Goal: Transaction & Acquisition: Purchase product/service

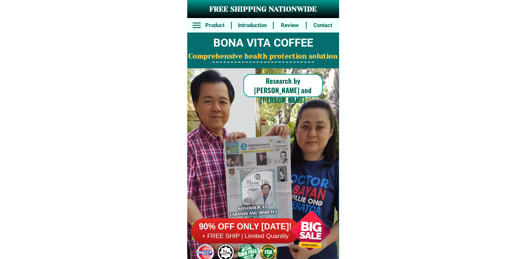
click at [270, 222] on h6 "90% OFF ONLY [DATE]!" at bounding box center [245, 227] width 108 height 11
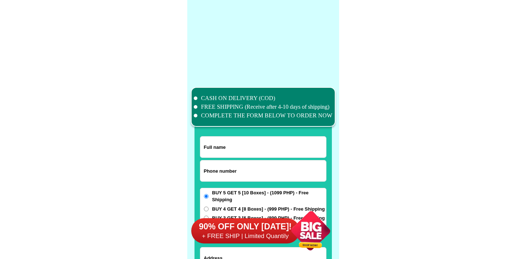
scroll to position [5621, 0]
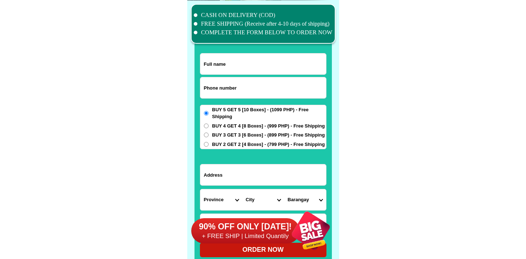
click at [248, 86] on input "Input phone_number" at bounding box center [263, 87] width 126 height 21
paste input "9526583062"
click at [204, 89] on input "9526583062" at bounding box center [263, 87] width 126 height 21
type input "09526583062"
click at [223, 57] on input "Input full_name" at bounding box center [263, 64] width 126 height 21
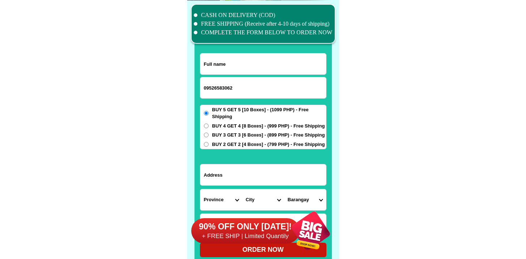
paste input "Fe Ney"
type input "Fe Ney"
click at [263, 172] on input "Input address" at bounding box center [263, 175] width 126 height 21
paste input "Taverra st. Brgy,Banahaw sta cruz,Marinduque"
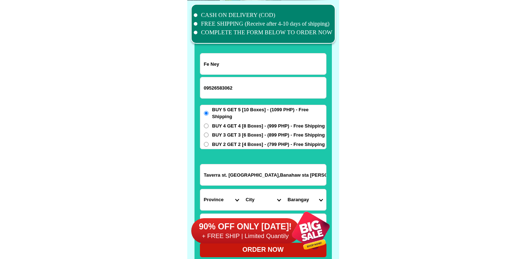
type input "Taverra st. Brgy,Banahaw sta cruz,Marinduque"
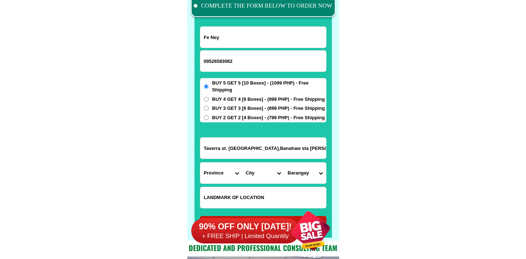
scroll to position [5658, 0]
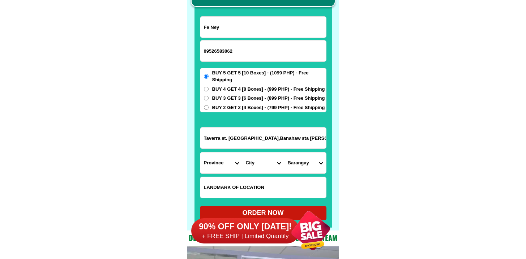
click at [247, 190] on input "Input LANDMARKOFLOCATION" at bounding box center [263, 187] width 126 height 21
paste input "In front of Regincias bakery ,Buy 5 get 5"
type input "In front of Regincias bakery ,Buy 5 get 5"
click at [220, 167] on select "Province [GEOGRAPHIC_DATA] [GEOGRAPHIC_DATA] [GEOGRAPHIC_DATA] [GEOGRAPHIC_DATA…" at bounding box center [221, 163] width 42 height 21
select select "63_880"
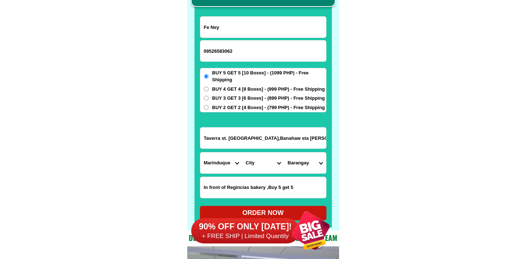
click at [200, 153] on select "Province [GEOGRAPHIC_DATA] [GEOGRAPHIC_DATA] [GEOGRAPHIC_DATA] [GEOGRAPHIC_DATA…" at bounding box center [221, 163] width 42 height 21
click at [263, 166] on select "City Boac Gasan Marinduque-buenavista Marinduque-santa-cruz Mogpog Torrijos" at bounding box center [263, 163] width 42 height 21
select select "63_8809300"
click at [242, 153] on select "City Boac Gasan Marinduque-buenavista Marinduque-santa-cruz Mogpog Torrijos" at bounding box center [263, 163] width 42 height 21
click at [311, 166] on select "Barangay Alobo Angas Aturan Bagong silang pob. Bagong silang pob. (2nd zone) Ba…" at bounding box center [305, 163] width 42 height 21
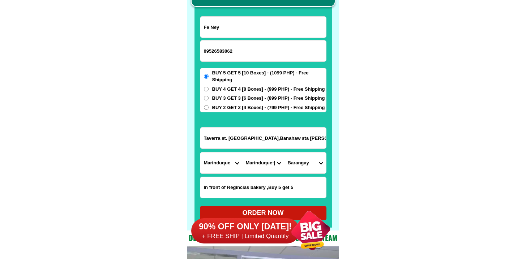
click at [238, 136] on input "Taverra st. Brgy,Banahaw sta cruz,Marinduque" at bounding box center [263, 138] width 126 height 21
click at [316, 162] on select "Barangay Alobo Angas Aturan Bagong silang pob. Bagong silang pob. (2nd zone) Ba…" at bounding box center [305, 163] width 42 height 21
click at [307, 167] on select "Barangay Alobo Angas Aturan Bagong silang pob. Bagong silang pob. (2nd zone) Ba…" at bounding box center [305, 163] width 42 height 21
select select "63_88093005118"
click at [284, 153] on select "Barangay Alobo Angas Aturan Bagong silang pob. Bagong silang pob. (2nd zone) Ba…" at bounding box center [305, 163] width 42 height 21
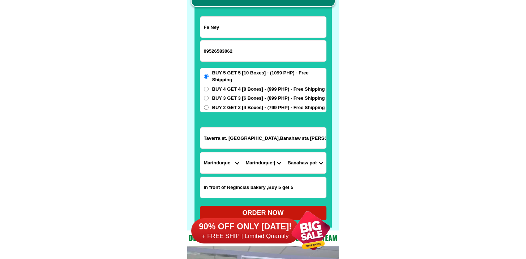
click at [303, 158] on select "Barangay Alobo Angas Aturan Bagong silang pob. Bagong silang pob. (2nd zone) Ba…" at bounding box center [305, 163] width 42 height 21
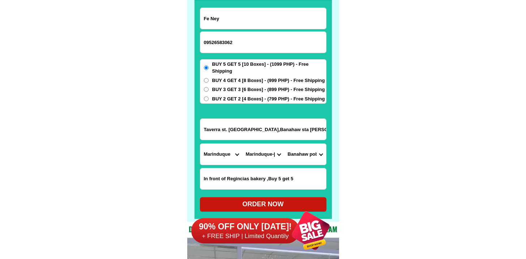
scroll to position [5669, 0]
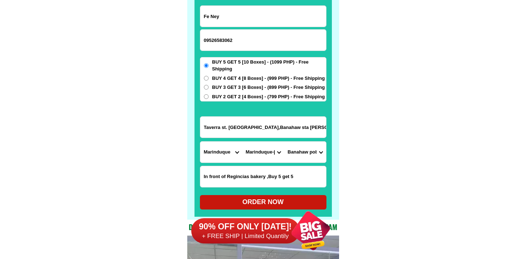
click at [269, 200] on div "ORDER NOW" at bounding box center [263, 202] width 127 height 10
radio input "true"
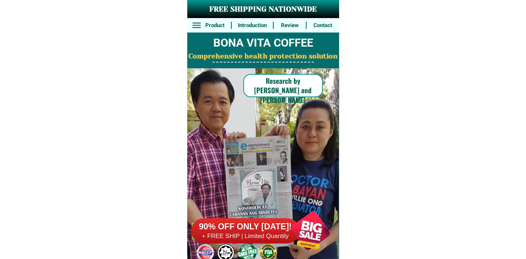
click at [262, 219] on div at bounding box center [245, 230] width 108 height 25
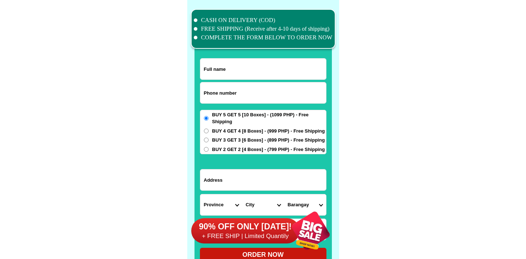
scroll to position [5621, 0]
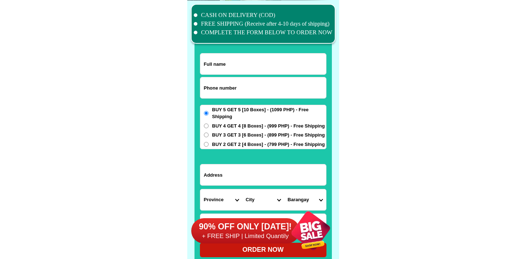
click at [239, 75] on form "ORDER NOW Province [GEOGRAPHIC_DATA] [GEOGRAPHIC_DATA] [GEOGRAPHIC_DATA] [GEOGR…" at bounding box center [263, 155] width 127 height 204
click at [228, 99] on form "ORDER NOW Province [GEOGRAPHIC_DATA] [GEOGRAPHIC_DATA] [GEOGRAPHIC_DATA] [GEOGR…" at bounding box center [263, 155] width 127 height 204
click at [229, 93] on input "Input phone_number" at bounding box center [263, 87] width 126 height 21
paste input "9333317788"
click at [206, 89] on input "9333317788" at bounding box center [263, 87] width 126 height 21
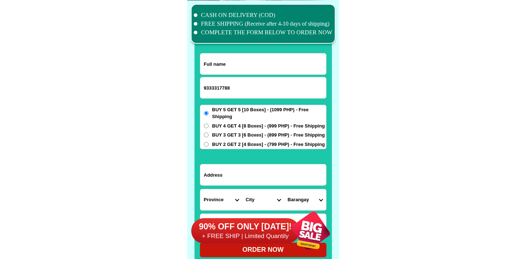
click at [204, 86] on input "9333317788" at bounding box center [263, 87] width 126 height 21
type input "09333317788"
click at [238, 68] on input "Input full_name" at bounding box center [263, 64] width 126 height 21
paste input "[PERSON_NAME]"
type input "[PERSON_NAME]"
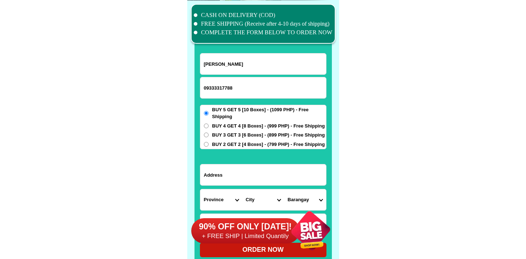
click at [242, 180] on input "Input address" at bounding box center [263, 175] width 126 height 21
paste input "4 mapayapa st brgy up village quezon city"
type input "4 mapayapa st brgy up village quezon city"
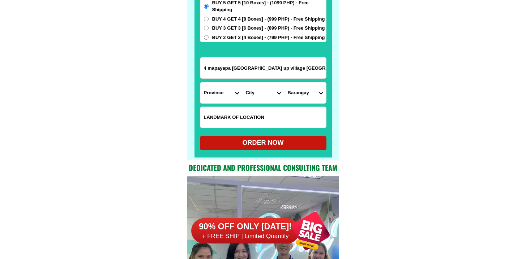
scroll to position [5733, 0]
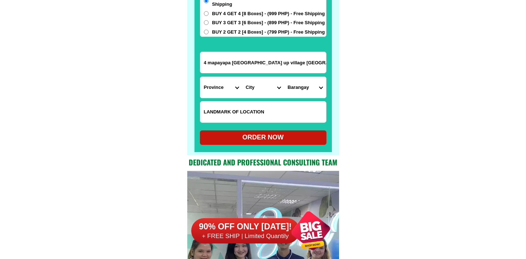
click at [232, 106] on input "Input LANDMARKOFLOCATION" at bounding box center [263, 112] width 126 height 21
paste input "Along Maginhawa St near barangay hall"
type input "Along Maginhawa St near barangay hall"
click at [213, 86] on select "Province [GEOGRAPHIC_DATA] [GEOGRAPHIC_DATA][PERSON_NAME][GEOGRAPHIC_DATA][GEOG…" at bounding box center [221, 87] width 42 height 21
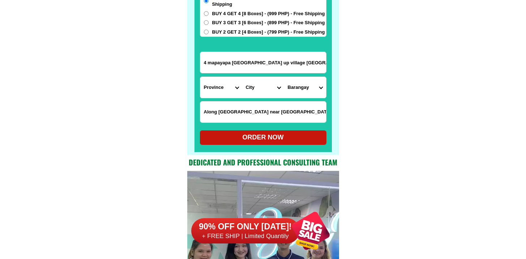
select select "63_219"
click at [200, 77] on select "Province [GEOGRAPHIC_DATA] [GEOGRAPHIC_DATA][PERSON_NAME][GEOGRAPHIC_DATA][GEOG…" at bounding box center [221, 87] width 42 height 21
click at [251, 78] on select "City Binondo CALOOCAN Ermita Intramuros Las-pinas Makati Malabon-city Malate Ma…" at bounding box center [263, 87] width 42 height 21
select select "63_2194070"
click at [242, 77] on select "City Binondo CALOOCAN Ermita Intramuros Las-pinas Makati Malabon-city Malate Ma…" at bounding box center [263, 87] width 42 height 21
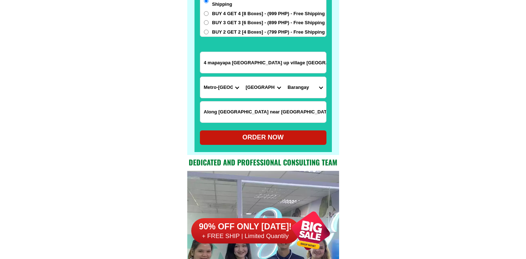
click at [315, 83] on select "Barangay Alicia Amihan Apolonio samson Aurora Baesa Bagbag Bago bantay Bagong l…" at bounding box center [305, 87] width 42 height 21
select select "63_219407014961"
click at [284, 77] on select "Barangay Alicia Amihan Apolonio samson Aurora Baesa Bagbag Bago bantay Bagong l…" at bounding box center [305, 87] width 42 height 21
click at [292, 145] on form "Ruby Sorreda 09333317788 ORDER NOW 4 mapayapa st brgy up village quezon city Pr…" at bounding box center [263, 43] width 127 height 204
click at [291, 144] on div "ORDER NOW" at bounding box center [263, 138] width 127 height 14
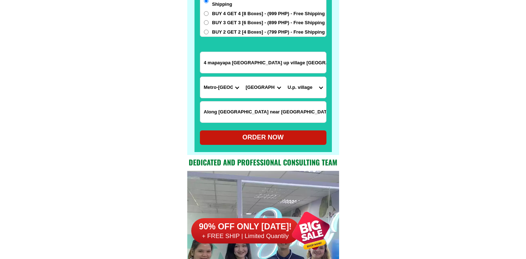
type input "Along Maginhawa St near barangay hall"
radio input "true"
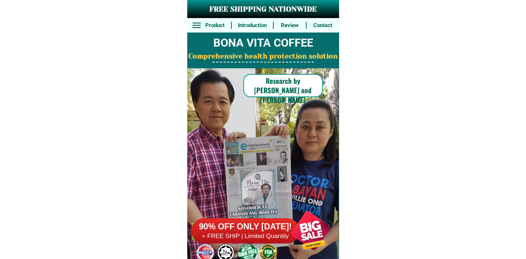
click at [252, 229] on h6 "90% OFF ONLY [DATE]!" at bounding box center [245, 227] width 108 height 11
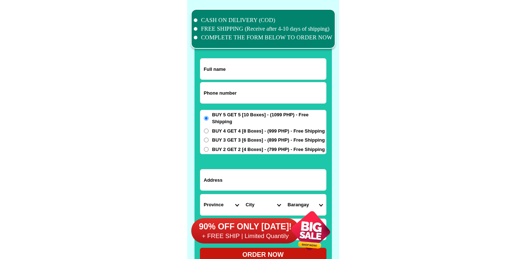
scroll to position [5621, 0]
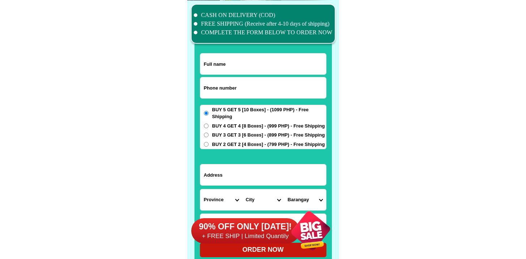
click at [235, 82] on input "Input phone_number" at bounding box center [263, 87] width 126 height 21
paste input "9153430866"
click at [203, 89] on input "9153430866" at bounding box center [263, 87] width 126 height 21
type input "09153430866"
click at [242, 65] on input "Input full_name" at bounding box center [263, 64] width 126 height 21
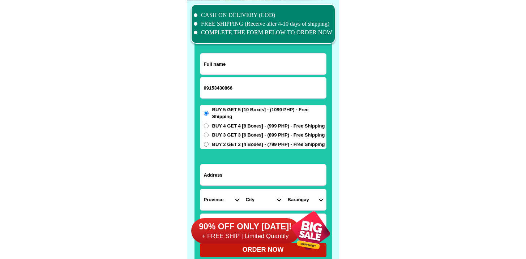
paste input "Felicidad Gumidli"
type input "Felicidad Gumidli"
click at [246, 175] on input "Input address" at bounding box center [263, 175] width 126 height 21
paste input "Belo Ajet Singh bodega"
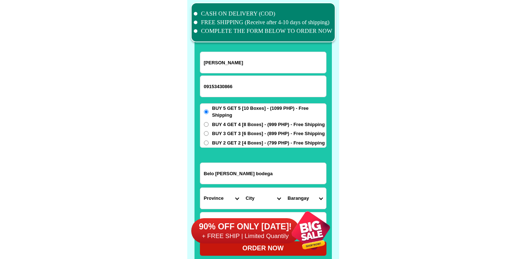
scroll to position [5724, 0]
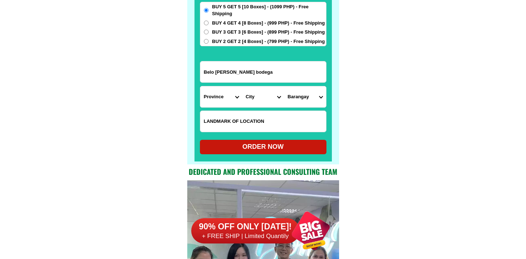
type input "Belo Ajet Singh bodega"
click at [222, 93] on select "Province [GEOGRAPHIC_DATA] [GEOGRAPHIC_DATA] [GEOGRAPHIC_DATA] [GEOGRAPHIC_DATA…" at bounding box center [221, 96] width 42 height 21
select select "63_743"
click at [200, 86] on select "Province [GEOGRAPHIC_DATA] [GEOGRAPHIC_DATA] [GEOGRAPHIC_DATA] [GEOGRAPHIC_DATA…" at bounding box center [221, 96] width 42 height 21
click at [265, 90] on select "City Aguinaldo Alfonso-lista Asipulo Banaue Hingyon Hungduan Kiangan Lagawe Lam…" at bounding box center [263, 96] width 42 height 21
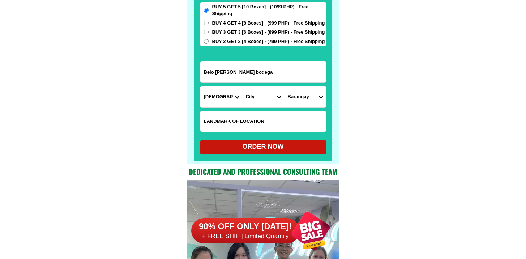
select select "63_7435447"
click at [242, 86] on select "City Aguinaldo Alfonso-lista Asipulo Banaue Hingyon Hungduan Kiangan Lagawe Lam…" at bounding box center [263, 96] width 42 height 21
click at [317, 90] on select "Barangay Abinuan Banga Boliwong Burnay Buyabuyan Caba Cudog Dulao Jucbong Luta …" at bounding box center [305, 96] width 42 height 21
select select "63_74354473012"
click at [284, 86] on select "Barangay Abinuan Banga Boliwong Burnay Buyabuyan Caba Cudog Dulao Jucbong Luta …" at bounding box center [305, 96] width 42 height 21
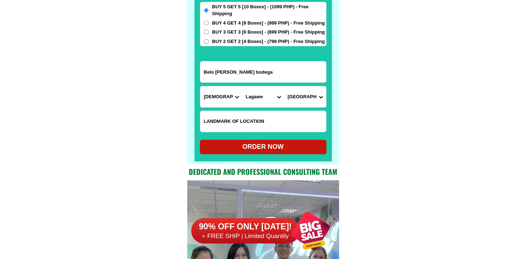
click at [254, 141] on form "Felicidad Gumidli 09153430866 ORDER NOW Belo Ajet Singh bodega Province Abra Ag…" at bounding box center [263, 52] width 127 height 204
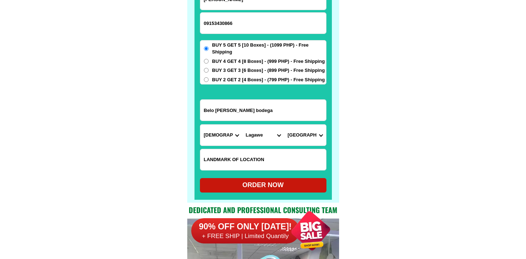
scroll to position [5678, 0]
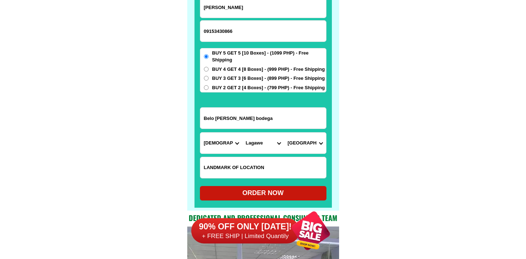
click at [282, 195] on div "ORDER NOW" at bounding box center [263, 193] width 127 height 10
radio input "true"
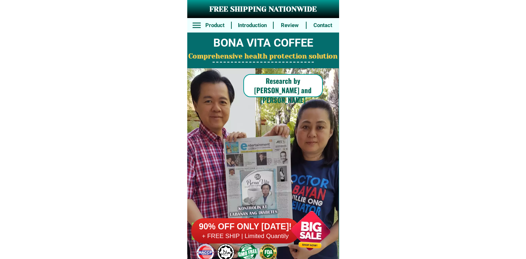
click at [276, 231] on h6 "90% OFF ONLY [DATE]!" at bounding box center [245, 227] width 108 height 11
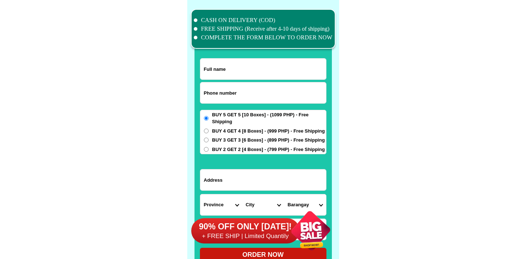
scroll to position [5621, 0]
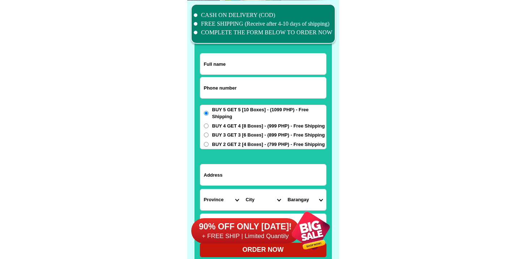
click at [233, 76] on form "ORDER NOW Province [GEOGRAPHIC_DATA] [GEOGRAPHIC_DATA] [GEOGRAPHIC_DATA] [GEOGR…" at bounding box center [263, 155] width 127 height 204
click at [234, 82] on input "Input phone_number" at bounding box center [263, 87] width 126 height 21
paste input "9216074489"
type input "09216074489"
click at [257, 165] on input "Input address" at bounding box center [263, 175] width 126 height 21
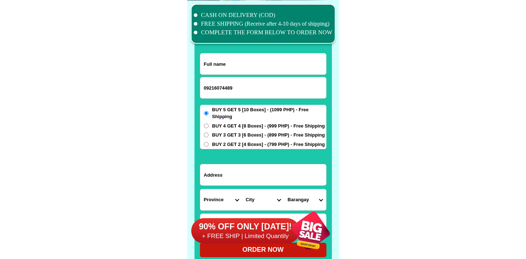
paste input "B20 L93 Latina Street, Jade Residences, Malagasang 1D, Imus"
type input "B20 L93 Latina Street, Jade Residences, Malagasang 1D, Imus"
click at [226, 63] on input "Input full_name" at bounding box center [263, 64] width 126 height 21
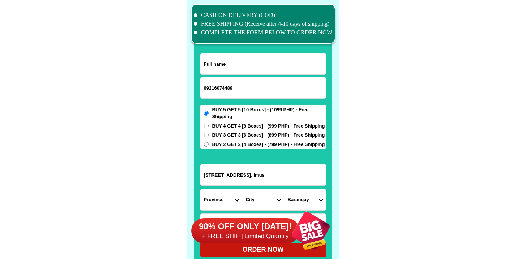
paste input "Hermenegilda C."
type input "Hermenegilda C."
drag, startPoint x: 287, startPoint y: 180, endPoint x: 443, endPoint y: 186, distance: 156.0
click at [217, 176] on input "B20 L93 Latina Street, Jade Residences, Malagasang 1D, Imus" at bounding box center [263, 175] width 126 height 21
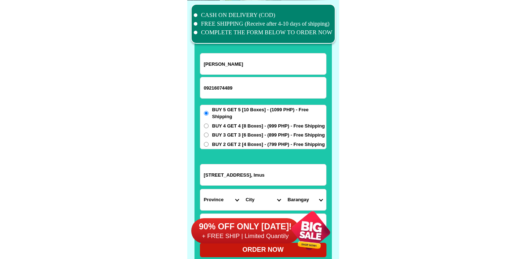
drag, startPoint x: 217, startPoint y: 176, endPoint x: 318, endPoint y: 175, distance: 100.9
click at [318, 175] on input "B20 L93 Latina Street, Jade Residences, Malagasang 1D, Imus" at bounding box center [263, 175] width 126 height 21
click at [314, 177] on input "B20 L93 Latina Street, Jade Residences, Malagasang 1D, Imus" at bounding box center [263, 175] width 126 height 21
drag, startPoint x: 298, startPoint y: 176, endPoint x: 430, endPoint y: 179, distance: 131.7
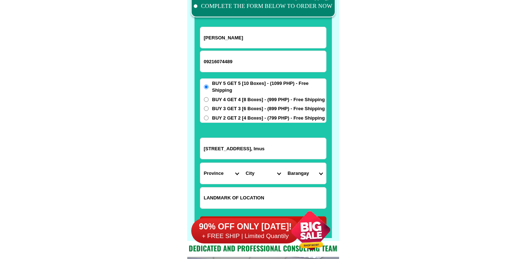
scroll to position [5658, 0]
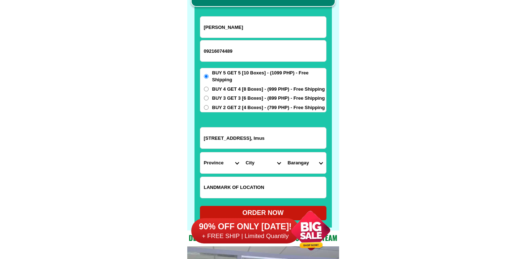
click at [216, 165] on select "Province [GEOGRAPHIC_DATA] [GEOGRAPHIC_DATA][PERSON_NAME][GEOGRAPHIC_DATA][GEOG…" at bounding box center [221, 163] width 42 height 21
select select "63_826"
click at [200, 153] on select "Province [GEOGRAPHIC_DATA] [GEOGRAPHIC_DATA][PERSON_NAME][GEOGRAPHIC_DATA][GEOG…" at bounding box center [221, 163] width 42 height 21
click at [256, 155] on select "City Alfonso Amadeo Bacoor Carmona Cavite-city Cavite-magallanes Cavite-rosario…" at bounding box center [263, 163] width 42 height 21
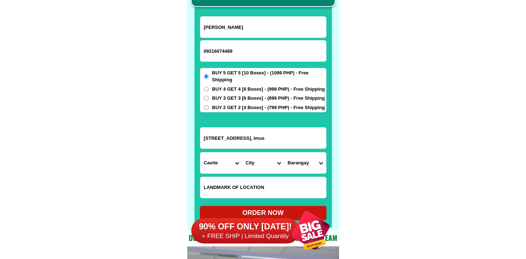
select select "63_8261588"
click at [242, 153] on select "City Alfonso Amadeo Bacoor Carmona Cavite-city Cavite-magallanes Cavite-rosario…" at bounding box center [263, 163] width 42 height 21
click at [277, 142] on input "B20 L93 Latina Street, Jade Residences, Malagasang 1D, Imus" at bounding box center [263, 138] width 126 height 21
drag, startPoint x: 264, startPoint y: 140, endPoint x: 403, endPoint y: 142, distance: 138.9
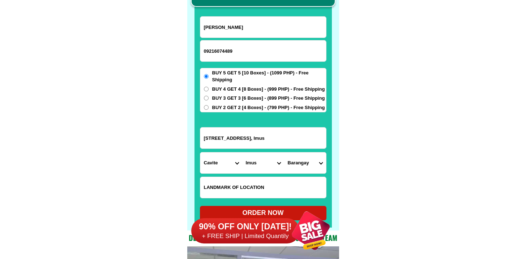
click at [305, 165] on select "Barangay Alapan i -a Alapan i -b Alapan i -c Alapan i-a Alapan i-b Alapan i-c A…" at bounding box center [305, 163] width 42 height 21
select select "63_82615885680"
click at [284, 153] on select "Barangay Alapan i -a Alapan i -b Alapan i -c Alapan i-a Alapan i-b Alapan i-c A…" at bounding box center [305, 163] width 42 height 21
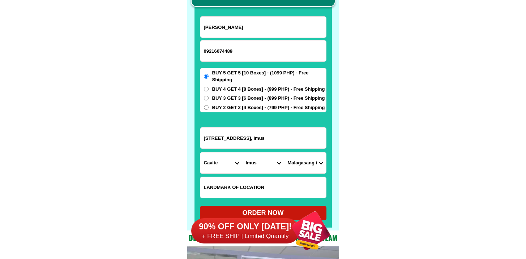
click at [282, 136] on input "B20 L93 Latina Street, Jade Residences, Malagasang 1D, Imus" at bounding box center [263, 138] width 126 height 21
drag, startPoint x: 252, startPoint y: 137, endPoint x: 414, endPoint y: 136, distance: 162.7
click at [307, 165] on select "Barangay Alapan i -a Alapan i -b Alapan i -c Alapan i-a Alapan i-b Alapan i-c A…" at bounding box center [305, 163] width 42 height 21
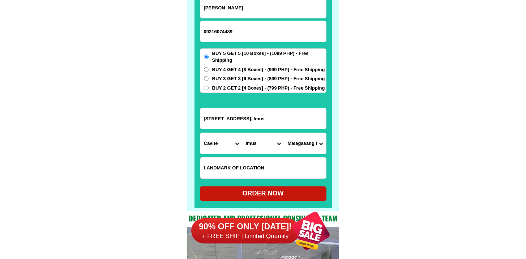
scroll to position [5678, 0]
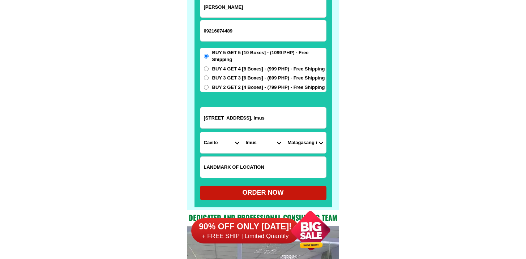
click at [266, 187] on div "ORDER NOW" at bounding box center [263, 193] width 127 height 14
radio input "true"
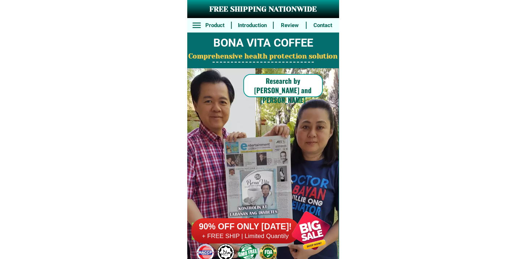
click at [222, 232] on h6 "90% OFF ONLY [DATE]!" at bounding box center [245, 227] width 108 height 11
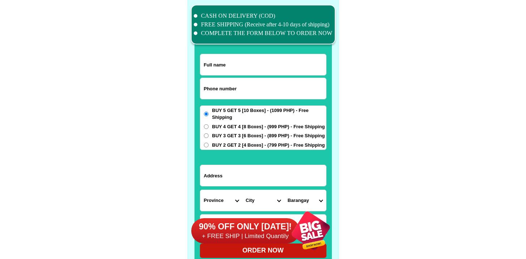
scroll to position [5621, 0]
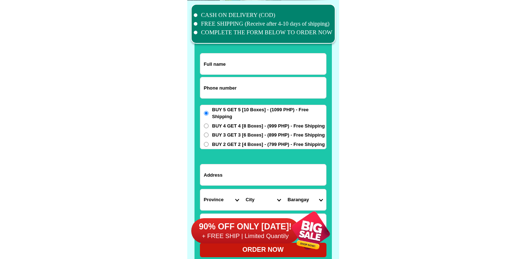
click at [247, 101] on form "ORDER NOW Province [GEOGRAPHIC_DATA] [GEOGRAPHIC_DATA][PERSON_NAME][GEOGRAPHIC_…" at bounding box center [263, 155] width 127 height 204
click at [251, 91] on input "Input phone_number" at bounding box center [263, 87] width 126 height 21
paste input "9423278120"
type input "09423278120"
click at [221, 77] on input "09423278120" at bounding box center [263, 87] width 126 height 21
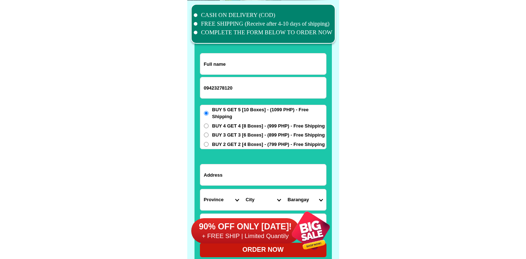
click at [222, 70] on input "Input full_name" at bounding box center [263, 64] width 126 height 21
paste input "[PERSON_NAME]"
type input "[PERSON_NAME]"
click at [230, 141] on span "BUY 2 GET 2 [4 Boxes] - (799 PHP) - Free Shipping" at bounding box center [268, 144] width 113 height 7
click at [209, 142] on input "BUY 2 GET 2 [4 Boxes] - (799 PHP) - Free Shipping" at bounding box center [206, 144] width 5 height 5
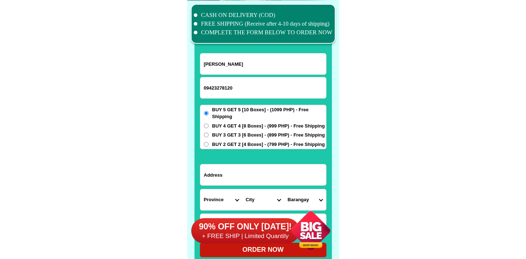
radio input "true"
click at [219, 179] on input "Input address" at bounding box center [263, 175] width 126 height 21
paste input "[PERSON_NAME][STREET_ADDRESS][PERSON_NAME]"
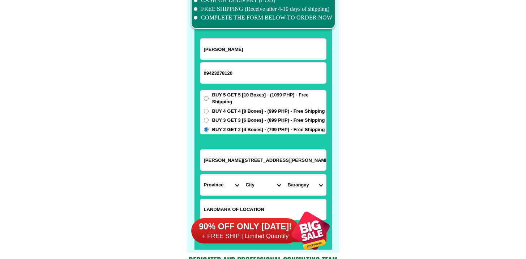
scroll to position [5636, 0]
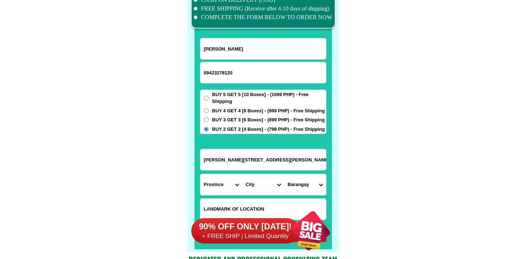
type input "[PERSON_NAME][STREET_ADDRESS][PERSON_NAME]"
click at [219, 182] on select "Province [GEOGRAPHIC_DATA] [GEOGRAPHIC_DATA][PERSON_NAME][GEOGRAPHIC_DATA][GEOG…" at bounding box center [221, 184] width 42 height 21
click at [200, 174] on select "Province [GEOGRAPHIC_DATA] [GEOGRAPHIC_DATA][PERSON_NAME][GEOGRAPHIC_DATA][GEOG…" at bounding box center [221, 184] width 42 height 21
click at [217, 186] on select "Province [GEOGRAPHIC_DATA] [GEOGRAPHIC_DATA][PERSON_NAME][GEOGRAPHIC_DATA][GEOG…" at bounding box center [221, 184] width 42 height 21
select select "63_136"
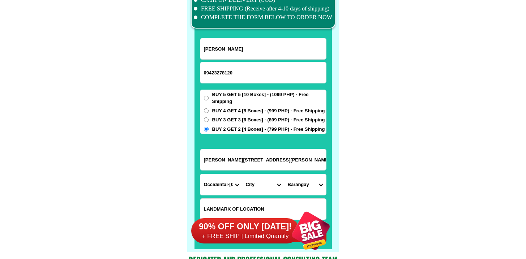
click at [200, 174] on select "Province [GEOGRAPHIC_DATA] [GEOGRAPHIC_DATA][PERSON_NAME][GEOGRAPHIC_DATA][GEOG…" at bounding box center [221, 184] width 42 height 21
click at [250, 182] on select "City [GEOGRAPHIC_DATA]-de-ilog [GEOGRAPHIC_DATA] Lubang [GEOGRAPHIC_DATA]-[GEOG…" at bounding box center [263, 184] width 42 height 21
select select "63_1368593"
click at [242, 174] on select "City [GEOGRAPHIC_DATA]-de-ilog [GEOGRAPHIC_DATA] Lubang [GEOGRAPHIC_DATA]-[GEOG…" at bounding box center [263, 184] width 42 height 21
click at [310, 184] on select "[GEOGRAPHIC_DATA][PERSON_NAME] (pob.) [GEOGRAPHIC_DATA] (pob.) Barangay 3 Baran…" at bounding box center [305, 184] width 42 height 21
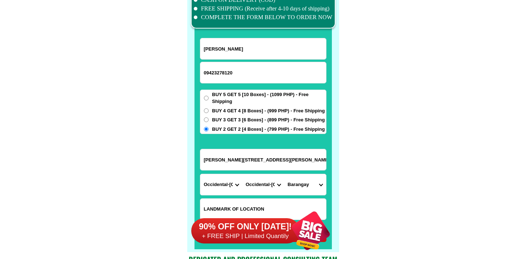
select select "63_13685938406"
click at [284, 174] on select "[GEOGRAPHIC_DATA][PERSON_NAME] (pob.) [GEOGRAPHIC_DATA] (pob.) Barangay 3 Baran…" at bounding box center [305, 184] width 42 height 21
click at [256, 155] on input "[PERSON_NAME][STREET_ADDRESS][PERSON_NAME]" at bounding box center [263, 159] width 126 height 21
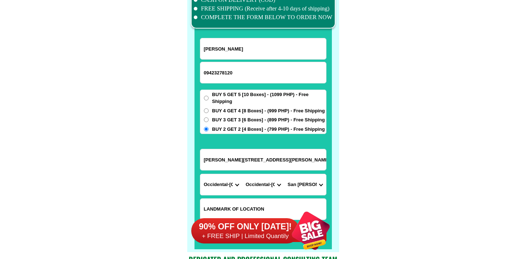
click at [256, 155] on input "[PERSON_NAME][STREET_ADDRESS][PERSON_NAME]" at bounding box center [263, 159] width 126 height 21
click at [291, 185] on select "[GEOGRAPHIC_DATA][PERSON_NAME] (pob.) [GEOGRAPHIC_DATA] (pob.) Barangay 3 Baran…" at bounding box center [305, 184] width 42 height 21
click at [255, 184] on select "City [GEOGRAPHIC_DATA]-de-ilog [GEOGRAPHIC_DATA] Lubang [GEOGRAPHIC_DATA]-[GEOG…" at bounding box center [263, 184] width 42 height 21
click at [242, 174] on select "City [GEOGRAPHIC_DATA]-de-ilog [GEOGRAPHIC_DATA] Lubang [GEOGRAPHIC_DATA]-[GEOG…" at bounding box center [263, 184] width 42 height 21
click at [295, 184] on select "[GEOGRAPHIC_DATA][PERSON_NAME] (pob.) [GEOGRAPHIC_DATA] (pob.) Barangay 3 Baran…" at bounding box center [305, 184] width 42 height 21
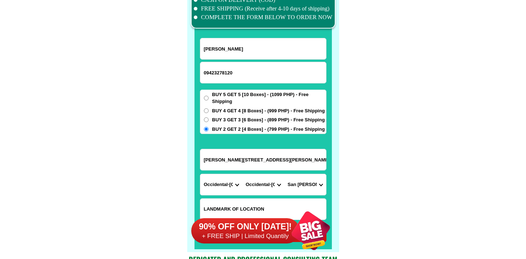
click at [284, 174] on select "[GEOGRAPHIC_DATA][PERSON_NAME] (pob.) [GEOGRAPHIC_DATA] (pob.) Barangay 3 Baran…" at bounding box center [305, 184] width 42 height 21
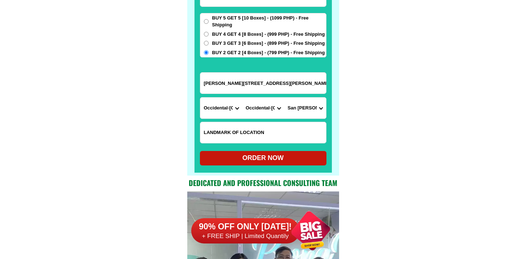
scroll to position [5723, 0]
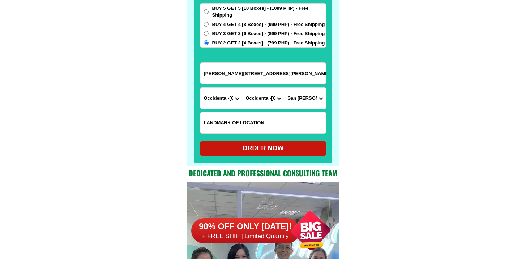
click at [308, 98] on select "[GEOGRAPHIC_DATA][PERSON_NAME] (pob.) [GEOGRAPHIC_DATA] (pob.) Barangay 3 Baran…" at bounding box center [305, 98] width 42 height 21
click at [257, 147] on div "ORDER NOW" at bounding box center [263, 149] width 127 height 10
radio input "true"
